Goal: Check status: Check status

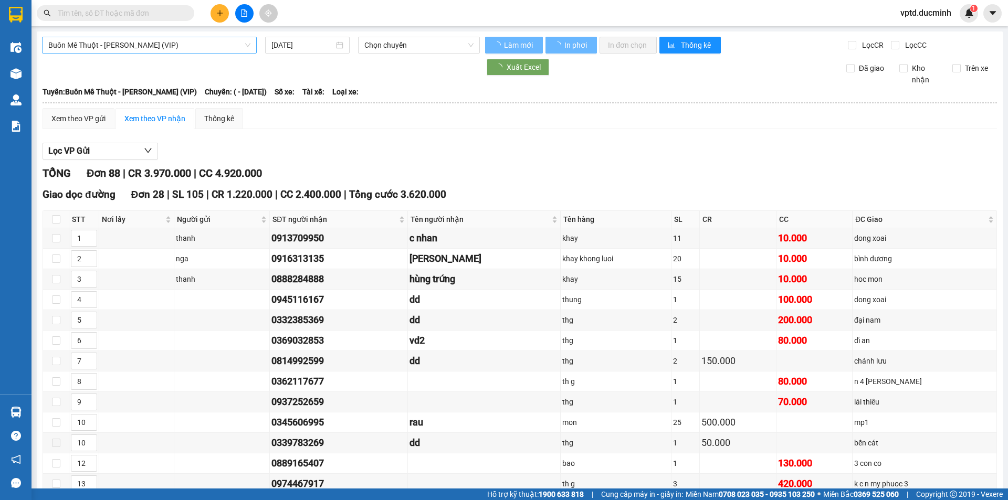
type input "[DATE]"
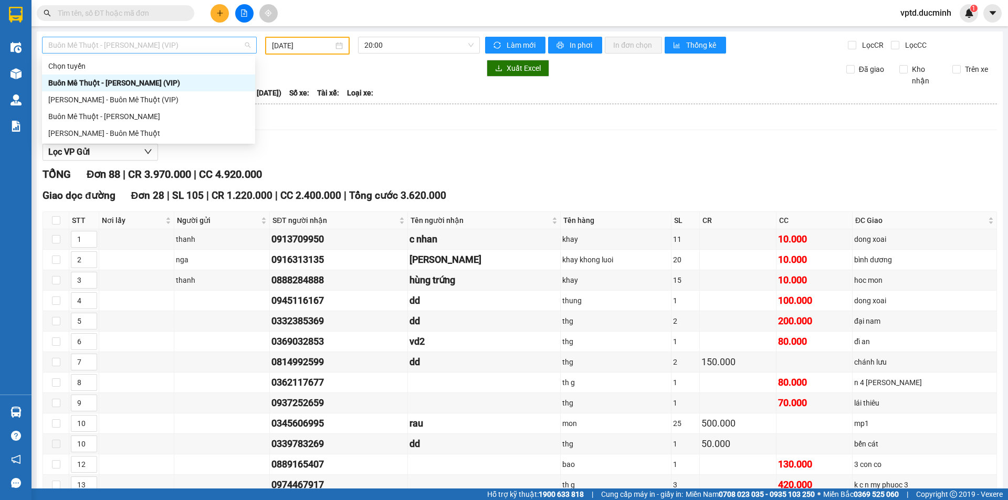
click at [206, 45] on span "Buôn Mê Thuột - [PERSON_NAME] (VIP)" at bounding box center [149, 45] width 202 height 16
click at [145, 132] on div "[PERSON_NAME] - Buôn Mê Thuột" at bounding box center [148, 134] width 201 height 12
type input "[DATE]"
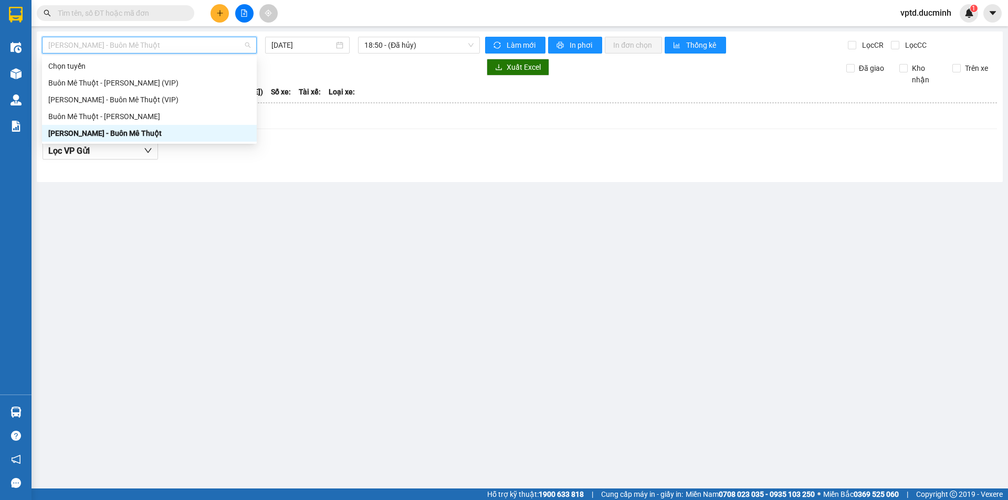
click at [202, 44] on span "[PERSON_NAME] - Buôn Mê Thuột" at bounding box center [149, 45] width 202 height 16
click at [161, 97] on div "[PERSON_NAME] - Buôn Mê Thuột (VIP)" at bounding box center [149, 100] width 202 height 12
type input "[DATE]"
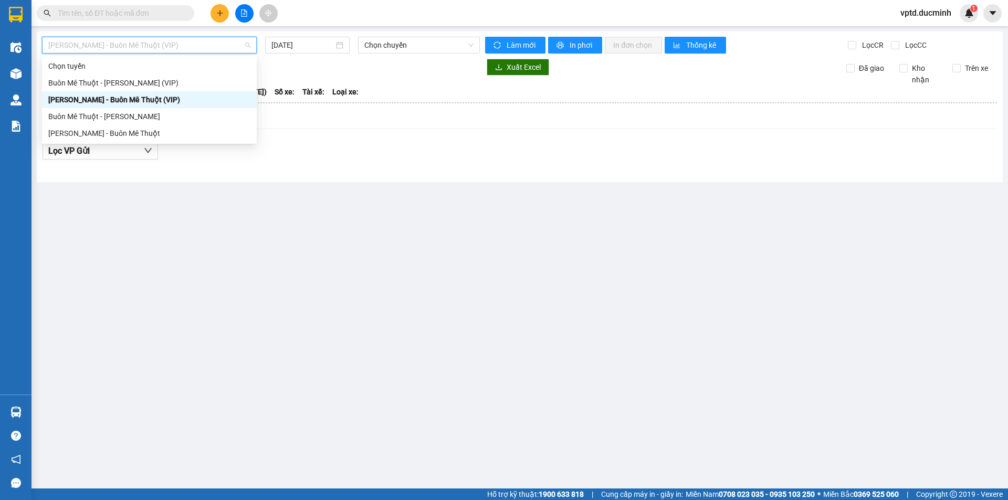
click at [186, 41] on span "[PERSON_NAME] - Buôn Mê Thuột (VIP)" at bounding box center [149, 45] width 202 height 16
click at [160, 78] on div "Buôn Mê Thuột - [PERSON_NAME] (VIP)" at bounding box center [149, 83] width 202 height 12
type input "[DATE]"
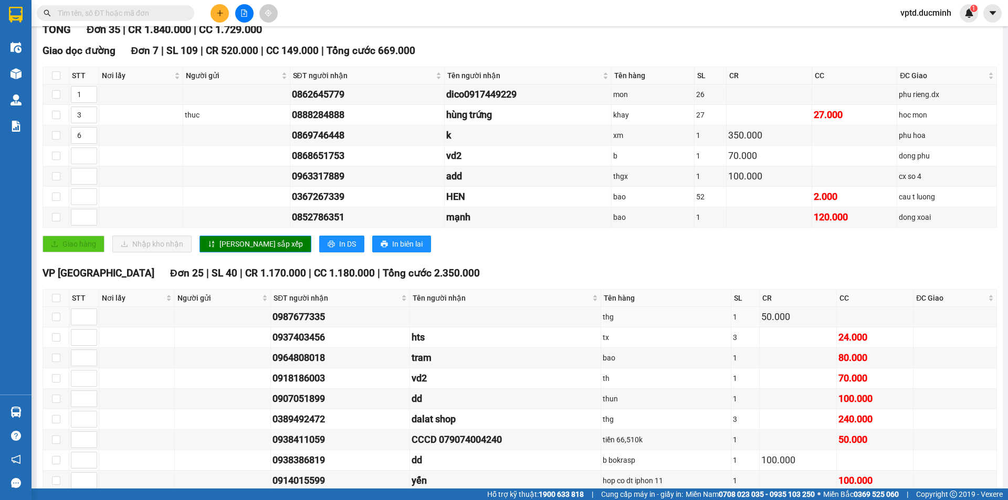
scroll to position [39, 0]
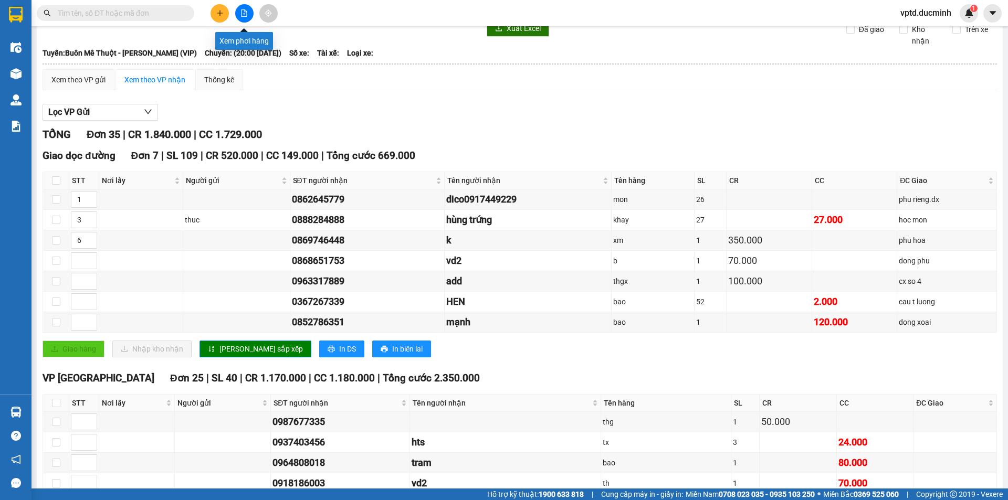
click at [242, 14] on icon "file-add" at bounding box center [243, 12] width 7 height 7
click at [172, 49] on b "Tuyến: Buôn Mê Thuột - [PERSON_NAME] (VIP)" at bounding box center [120, 53] width 154 height 8
